Goal: Information Seeking & Learning: Learn about a topic

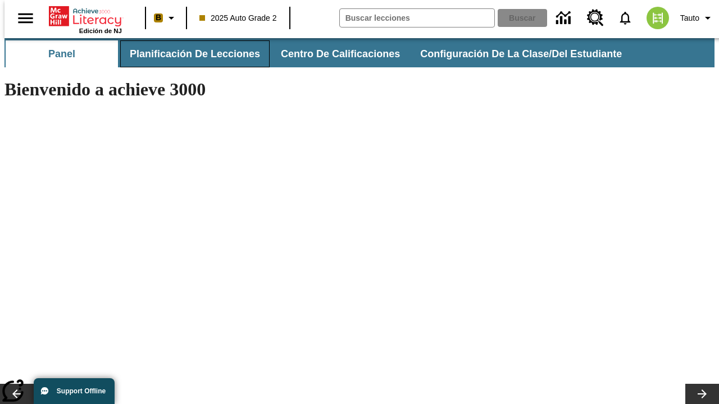
click at [188, 54] on span "Planificación de lecciones" at bounding box center [195, 54] width 130 height 13
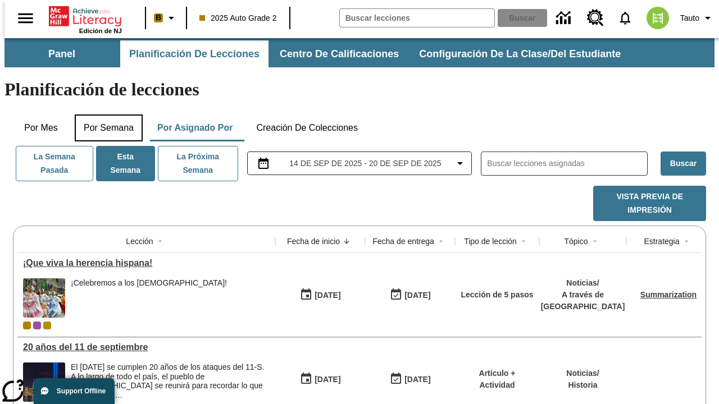
click at [105, 115] on button "Por semana" at bounding box center [109, 128] width 68 height 27
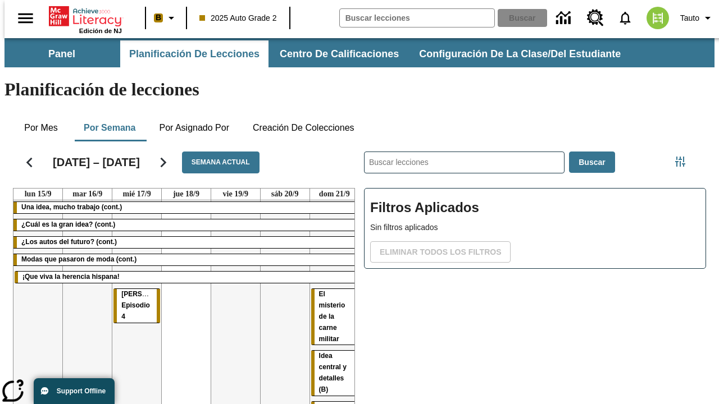
click at [330, 281] on tr "Una idea, mucho trabajo (cont.) ¿Cuál es la gran idea? (cont.) ¿Los autos del f…" at bounding box center [185, 405] width 345 height 410
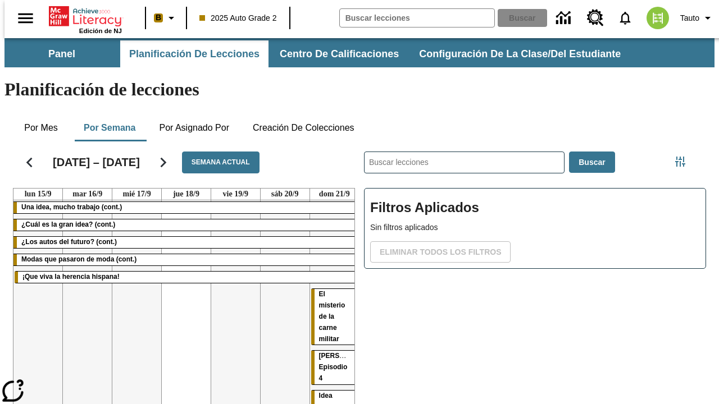
click at [323, 352] on span "[PERSON_NAME]: Episodio 4" at bounding box center [348, 367] width 59 height 30
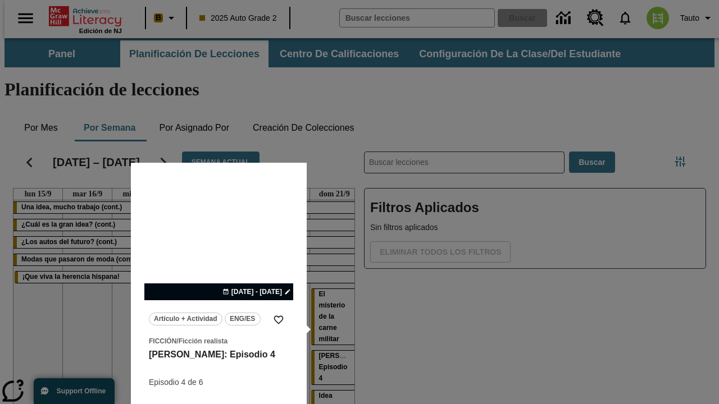
scroll to position [58, 0]
